Goal: Find specific page/section: Find specific page/section

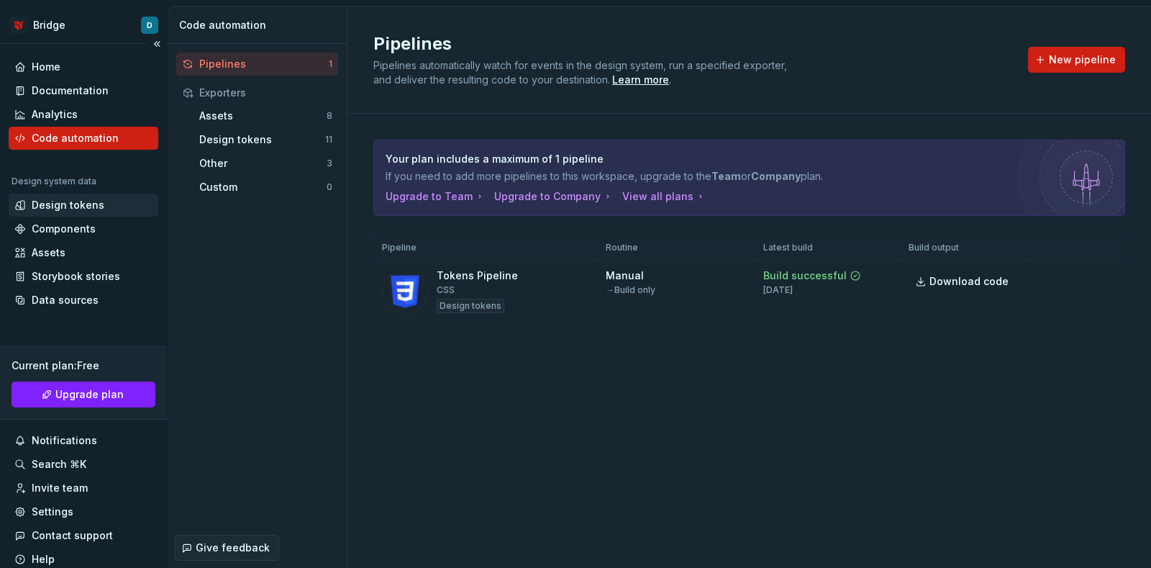
click at [86, 205] on div "Design tokens" at bounding box center [68, 205] width 73 height 14
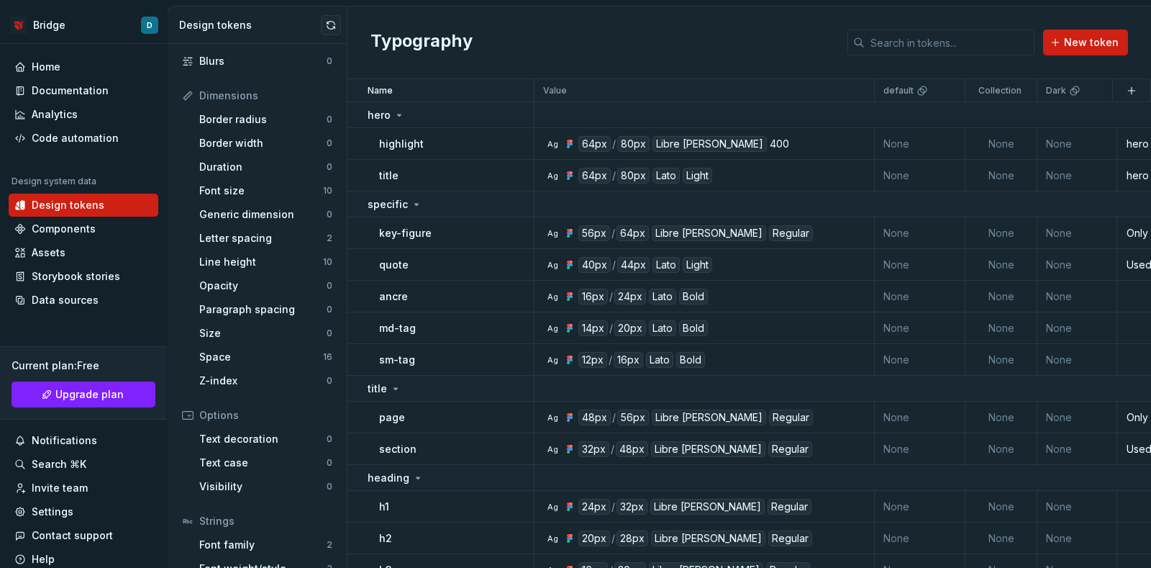
scroll to position [179, 0]
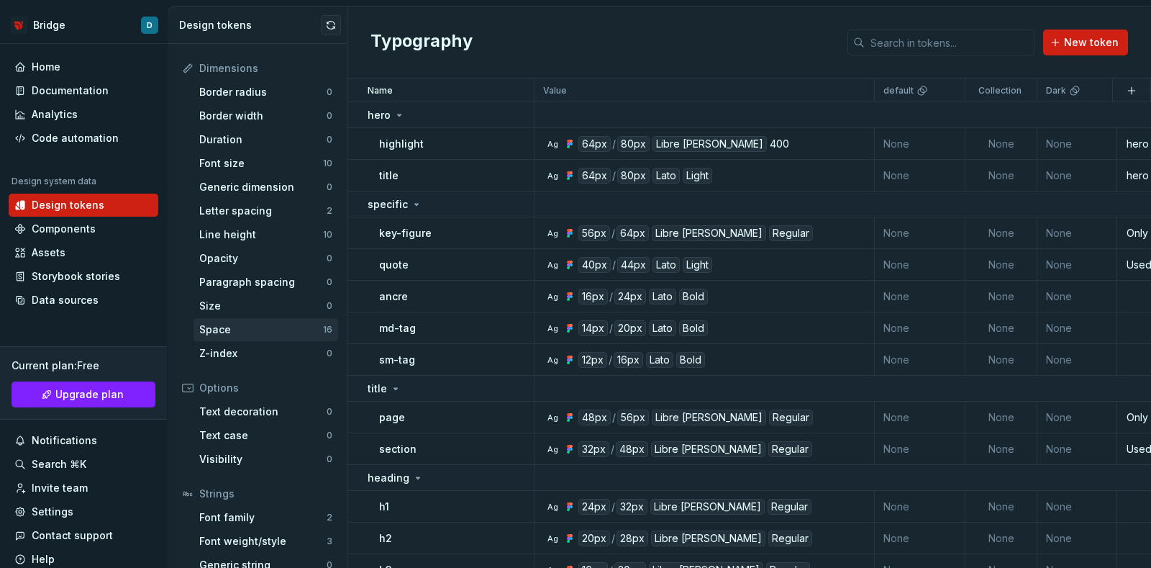
click at [259, 332] on div "Space" at bounding box center [261, 329] width 124 height 14
